Goal: Obtain resource: Obtain resource

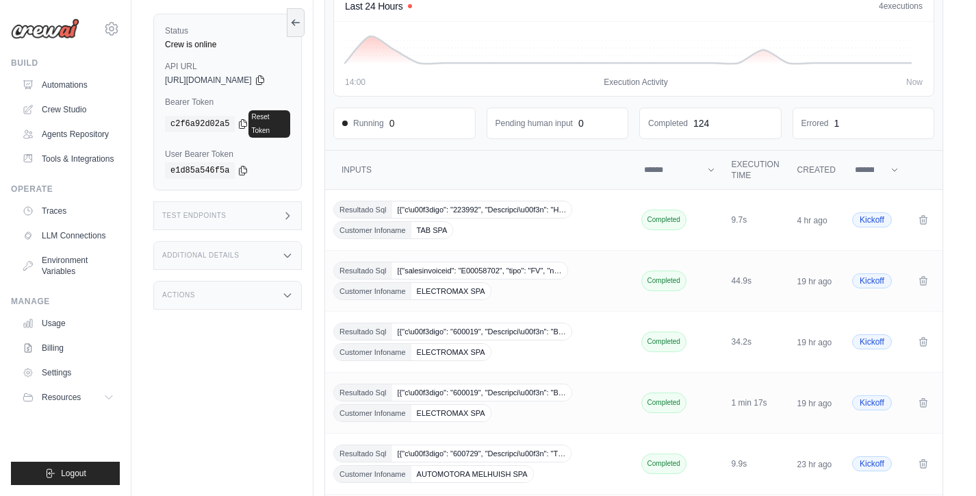
scroll to position [108, 0]
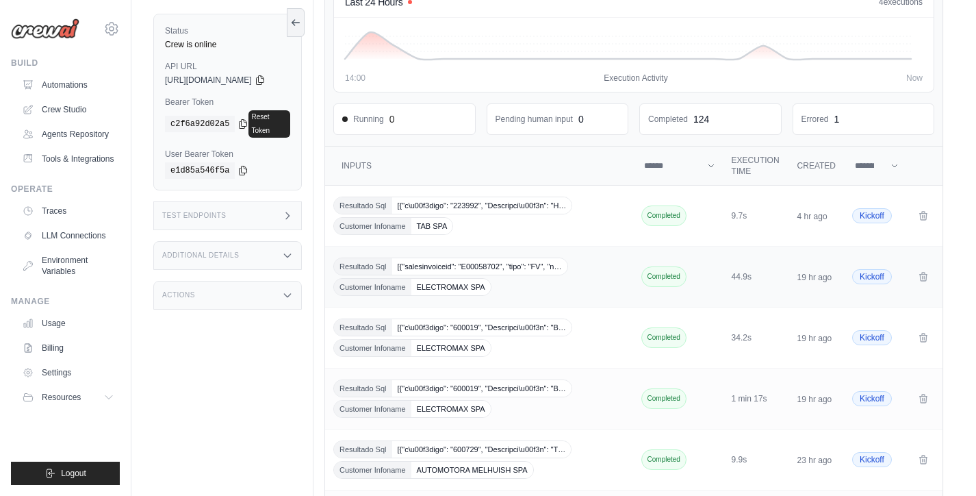
click at [405, 279] on span "Customer Infoname" at bounding box center [372, 287] width 77 height 16
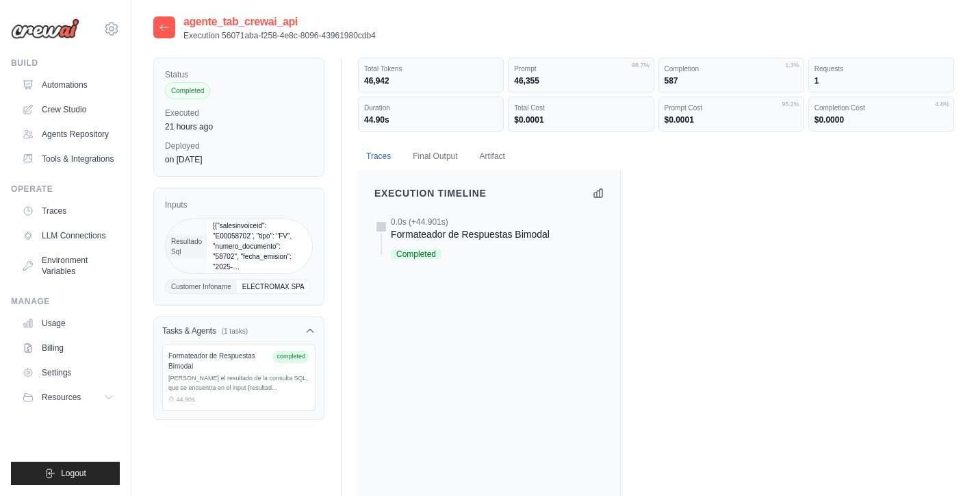
click at [453, 230] on div "Formateador de Respuestas Bimodal" at bounding box center [470, 234] width 159 height 14
click at [435, 155] on button "Final Output" at bounding box center [435, 156] width 61 height 29
click at [429, 159] on button "Final Output" at bounding box center [435, 156] width 61 height 29
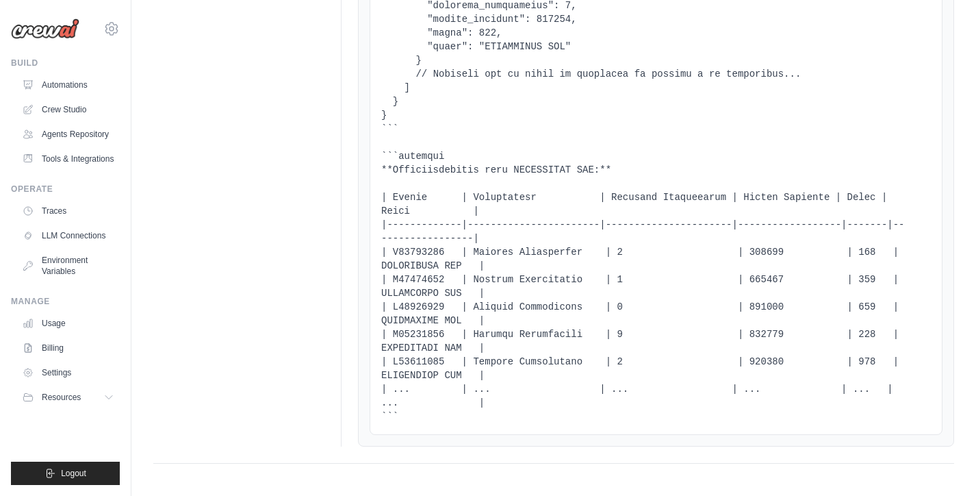
scroll to position [750, 0]
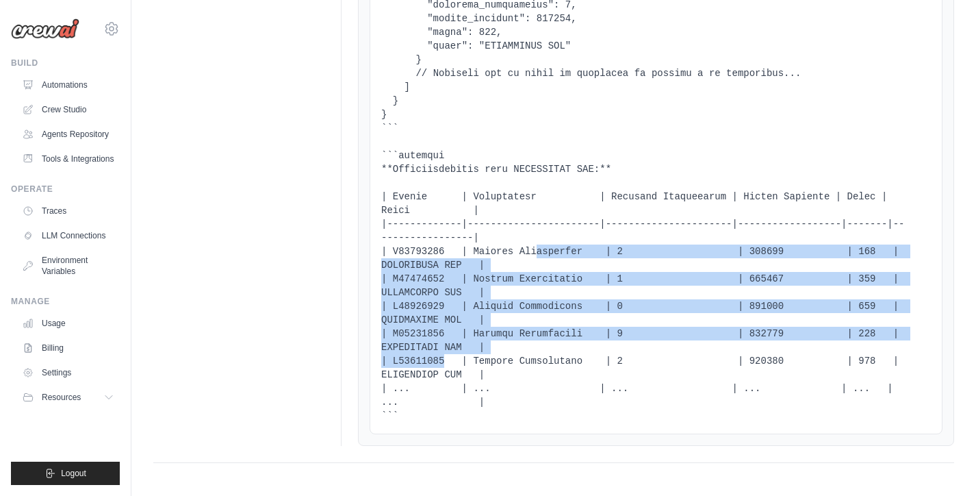
drag, startPoint x: 469, startPoint y: 248, endPoint x: 586, endPoint y: 316, distance: 134.9
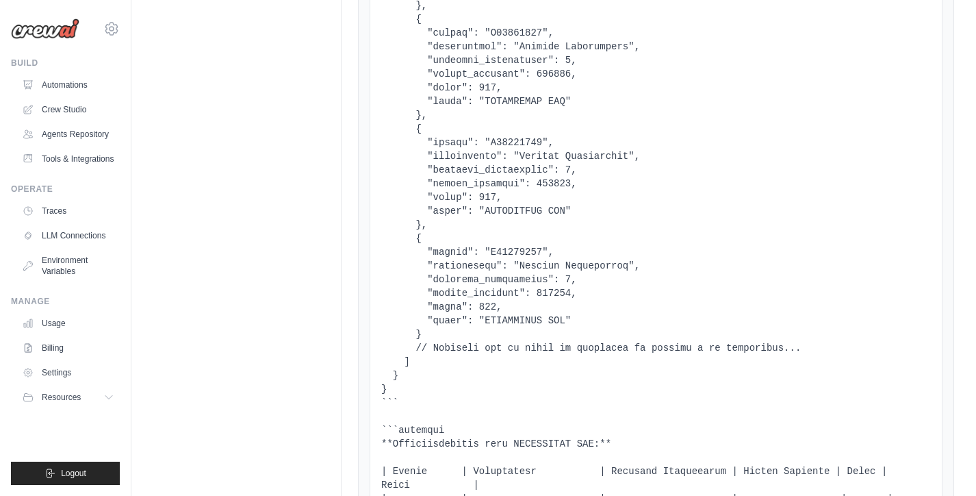
scroll to position [0, 0]
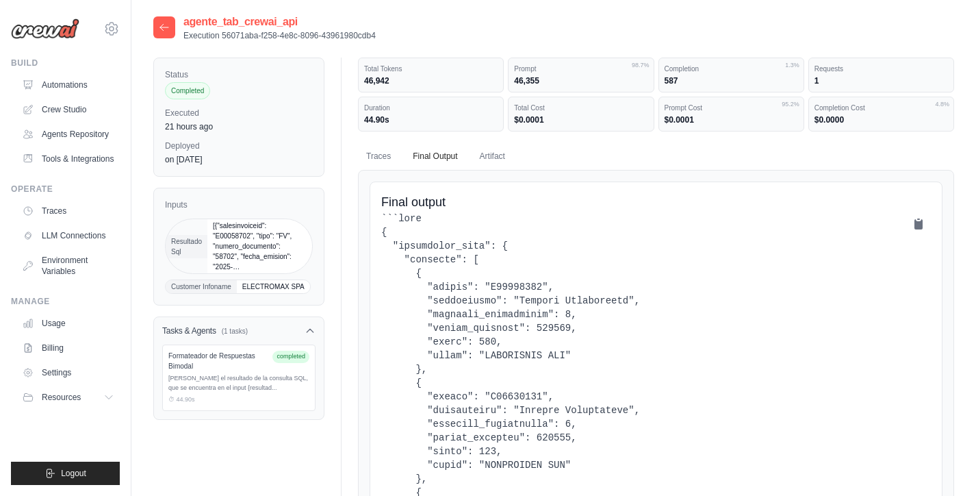
click at [162, 29] on icon at bounding box center [164, 27] width 11 height 11
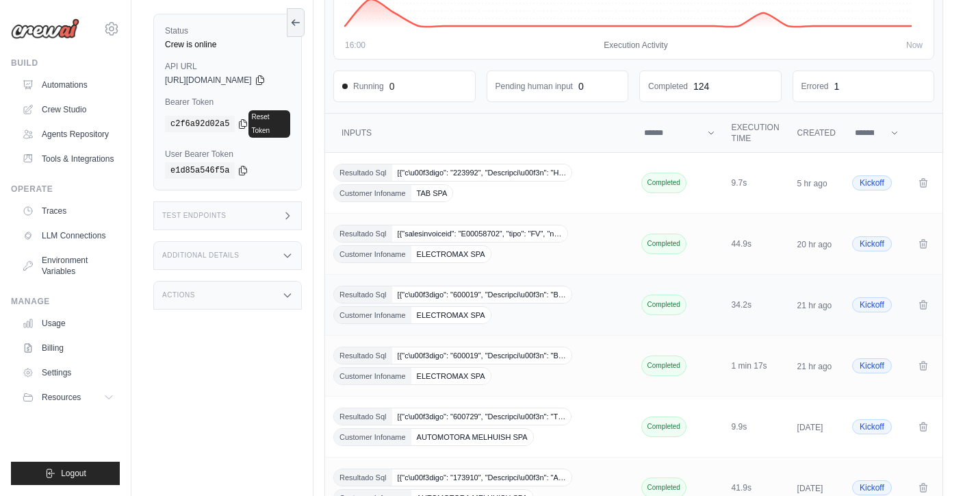
scroll to position [142, 0]
click at [392, 297] on span "Resultado Sql" at bounding box center [363, 293] width 58 height 16
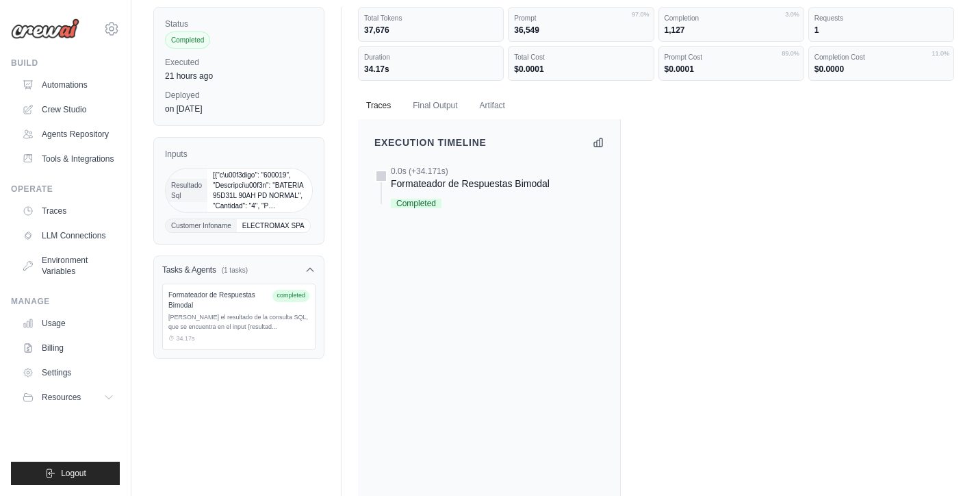
scroll to position [53, 0]
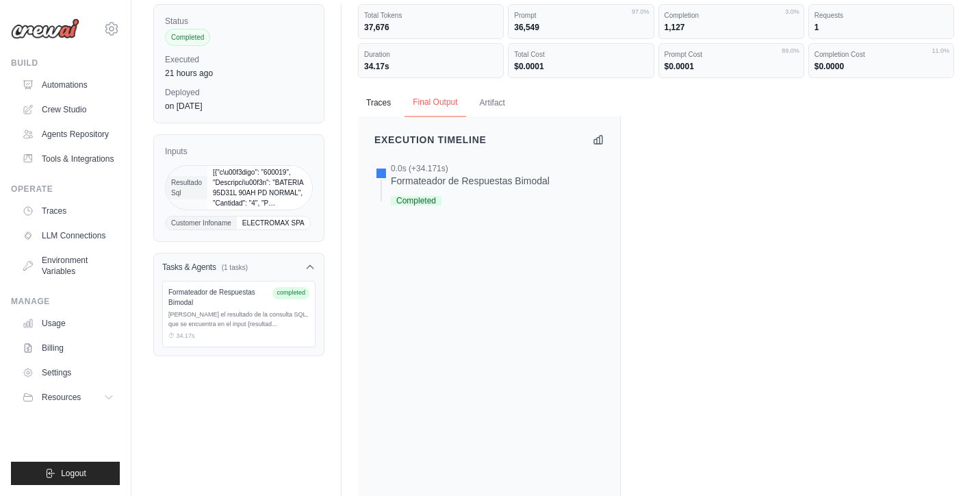
click at [431, 101] on button "Final Output" at bounding box center [435, 102] width 61 height 29
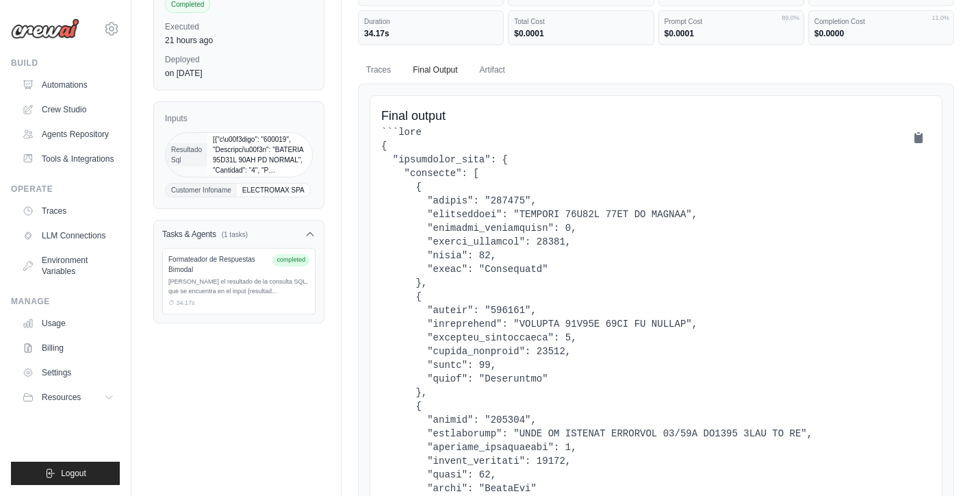
scroll to position [0, 0]
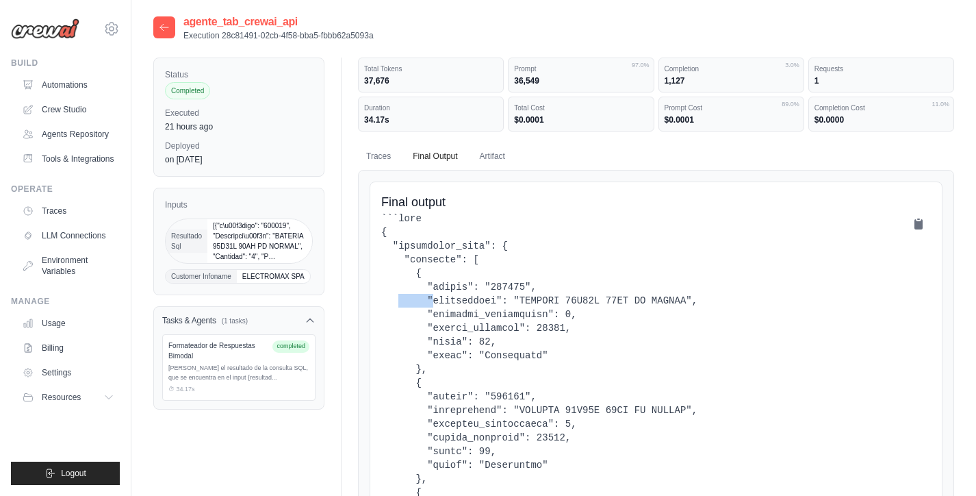
drag, startPoint x: 525, startPoint y: 286, endPoint x: 493, endPoint y: 287, distance: 32.2
drag, startPoint x: 530, startPoint y: 285, endPoint x: 485, endPoint y: 285, distance: 44.5
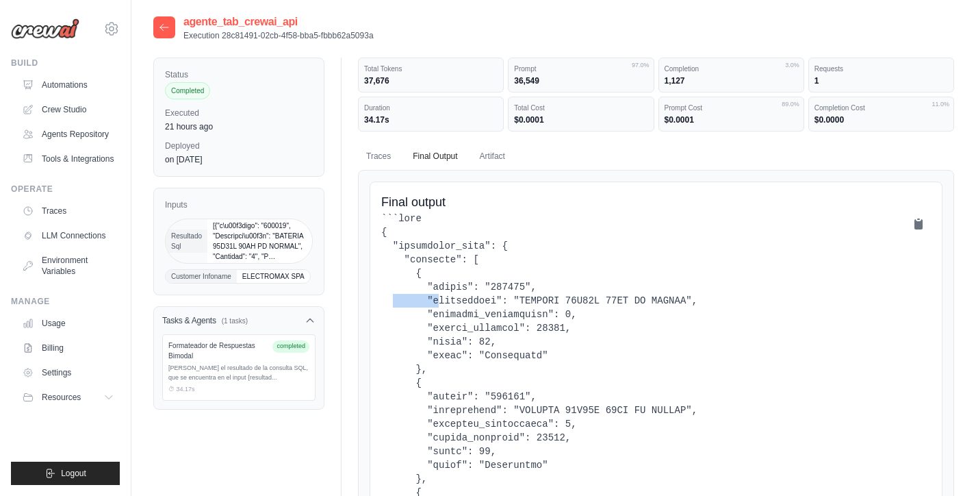
copy pre ""600019""
drag, startPoint x: 529, startPoint y: 394, endPoint x: 485, endPoint y: 394, distance: 43.8
copy pre ""600026""
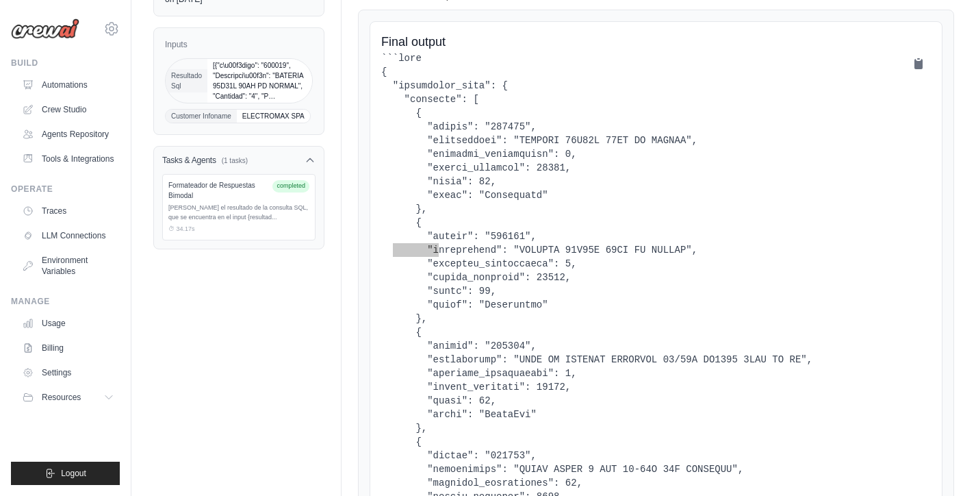
scroll to position [181, 0]
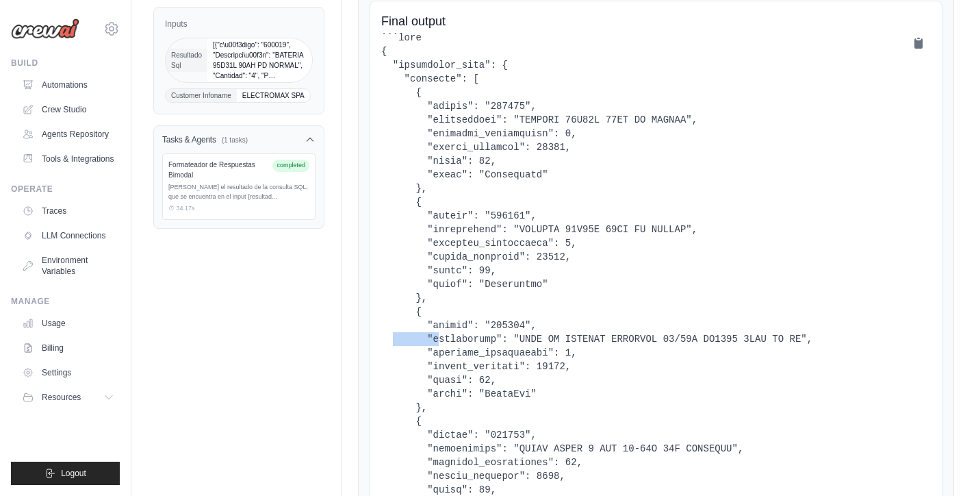
drag, startPoint x: 519, startPoint y: 324, endPoint x: 483, endPoint y: 324, distance: 35.6
copy pre ""776935""
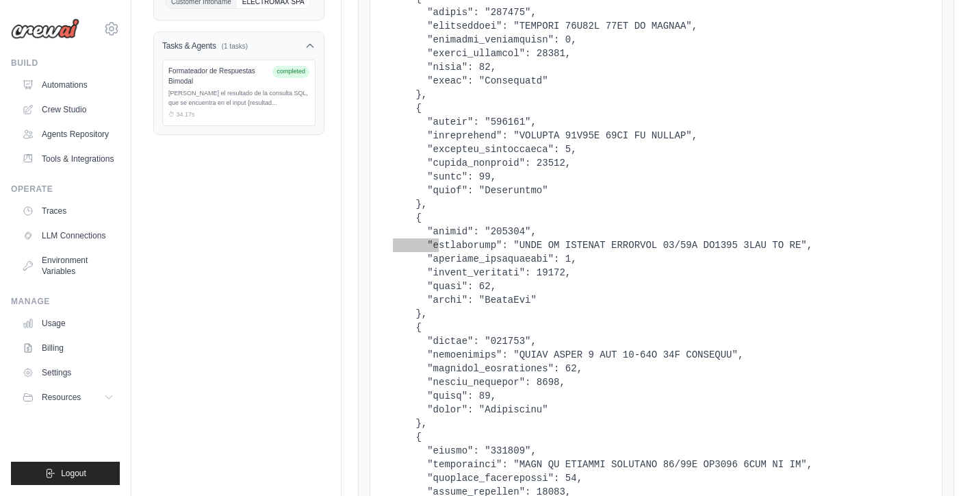
scroll to position [275, 0]
drag, startPoint x: 530, startPoint y: 337, endPoint x: 487, endPoint y: 340, distance: 43.9
copy pre ""606943""
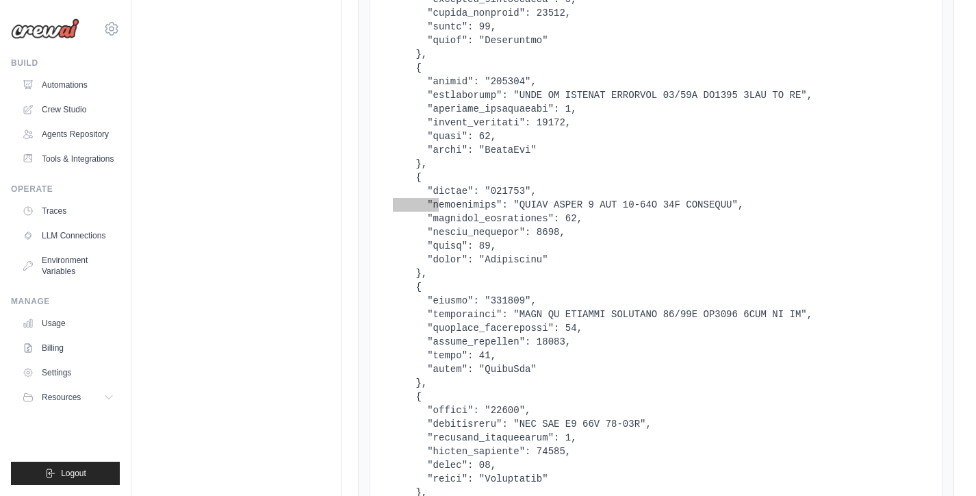
scroll to position [428, 0]
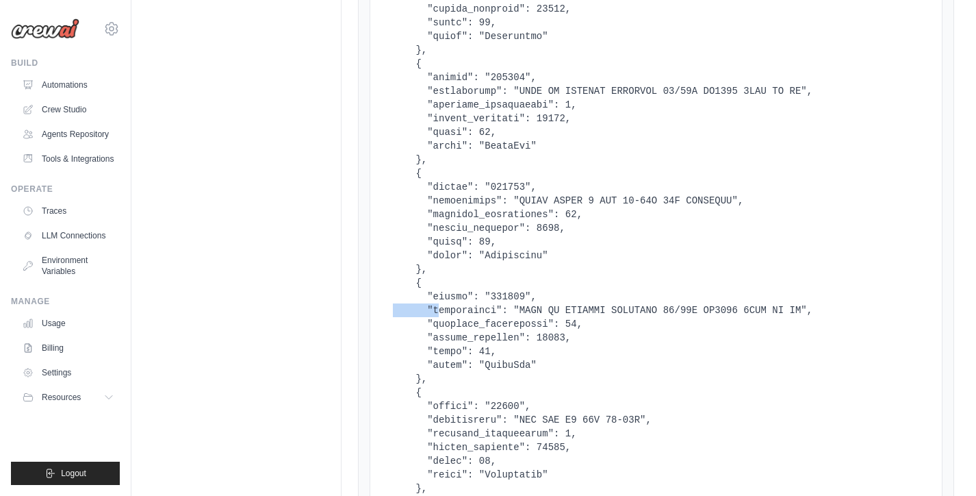
drag, startPoint x: 528, startPoint y: 295, endPoint x: 486, endPoint y: 294, distance: 41.8
copy pre ""776966""
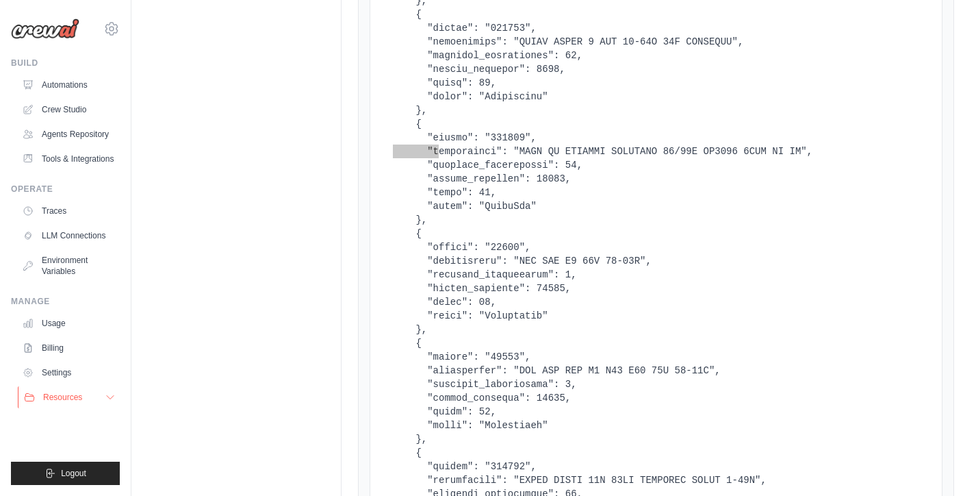
scroll to position [588, 0]
drag, startPoint x: 526, startPoint y: 243, endPoint x: 485, endPoint y: 245, distance: 41.1
click at [485, 245] on pre at bounding box center [656, 377] width 550 height 1506
copy pre ""12159""
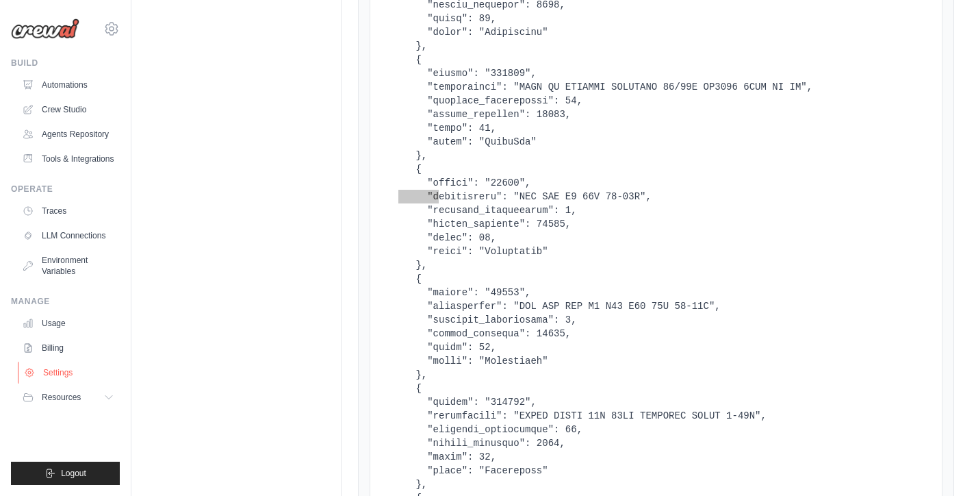
scroll to position [679, 0]
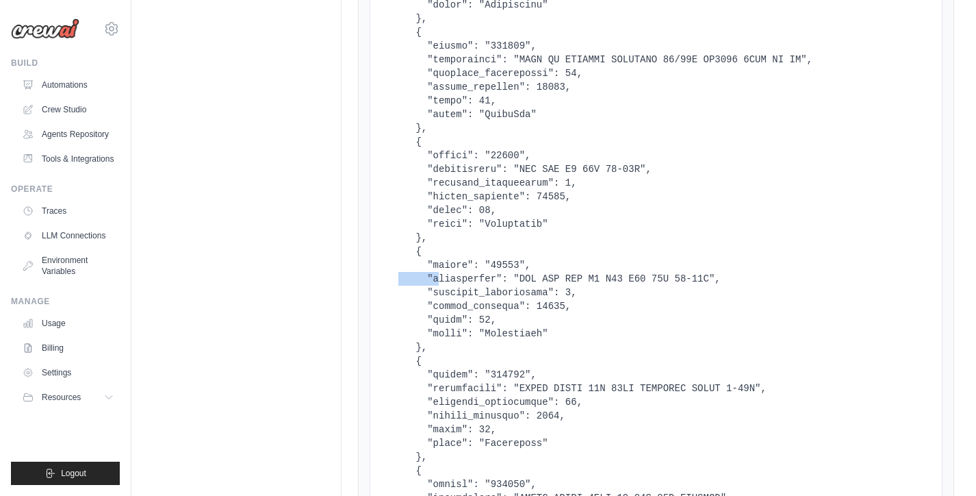
drag, startPoint x: 524, startPoint y: 262, endPoint x: 483, endPoint y: 266, distance: 41.3
click at [483, 266] on pre at bounding box center [656, 285] width 550 height 1506
copy pre ""12197""
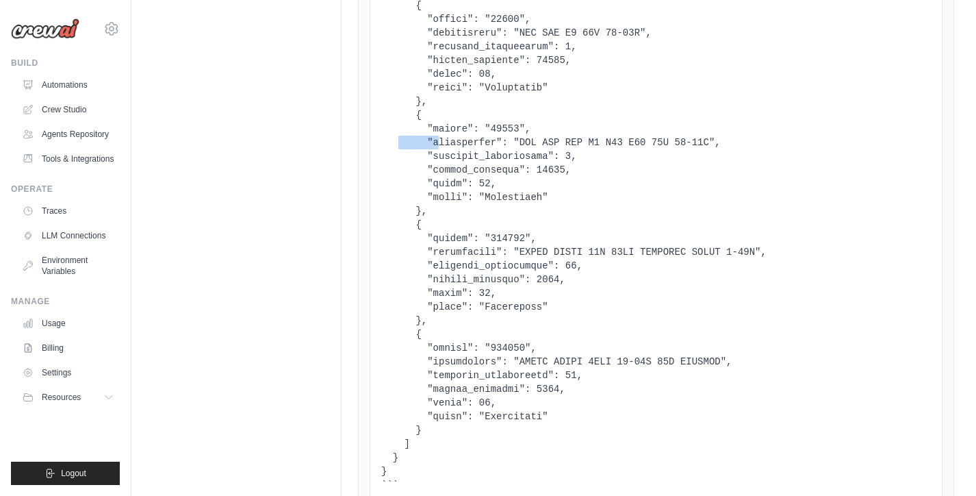
scroll to position [825, 0]
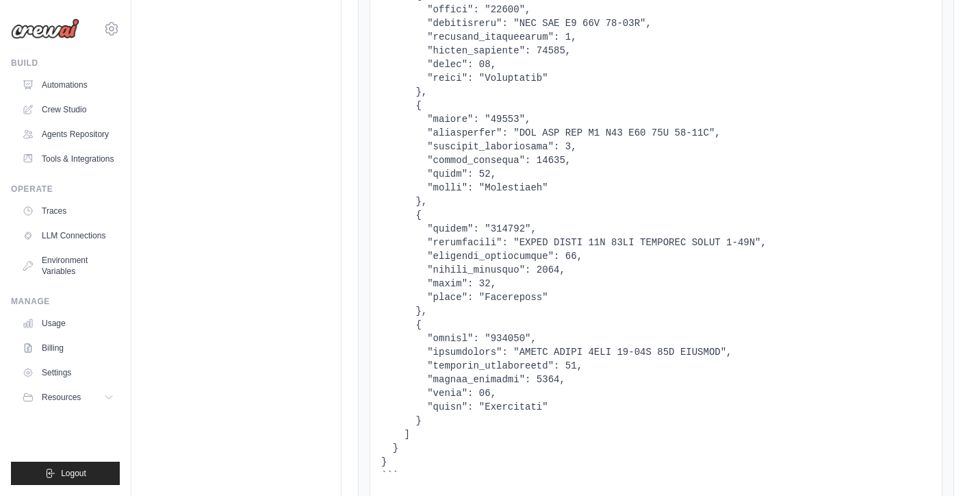
drag, startPoint x: 522, startPoint y: 231, endPoint x: 528, endPoint y: 228, distance: 7.0
click at [522, 231] on pre at bounding box center [656, 140] width 550 height 1506
drag, startPoint x: 531, startPoint y: 225, endPoint x: 487, endPoint y: 227, distance: 43.8
click at [487, 227] on pre at bounding box center [656, 140] width 550 height 1506
copy pre ""607834""
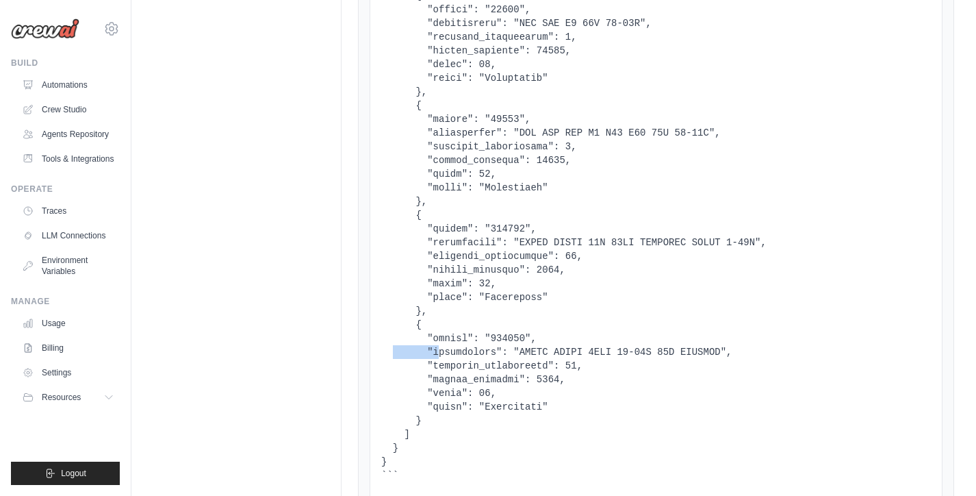
drag, startPoint x: 531, startPoint y: 336, endPoint x: 483, endPoint y: 337, distance: 48.6
click at [483, 337] on pre at bounding box center [656, 140] width 550 height 1506
copy pre ""606950""
